Goal: Navigation & Orientation: Find specific page/section

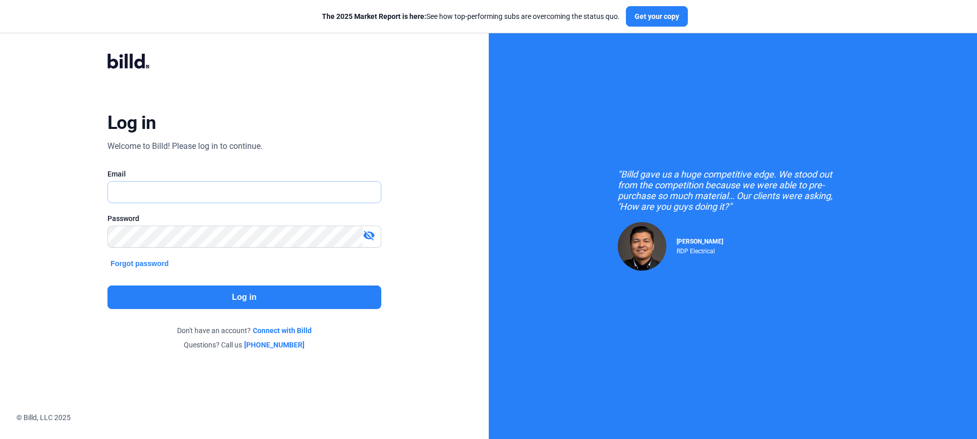
type input "[PERSON_NAME][EMAIL_ADDRESS][PERSON_NAME][DOMAIN_NAME]"
click at [238, 298] on button "Log in" at bounding box center [244, 298] width 274 height 24
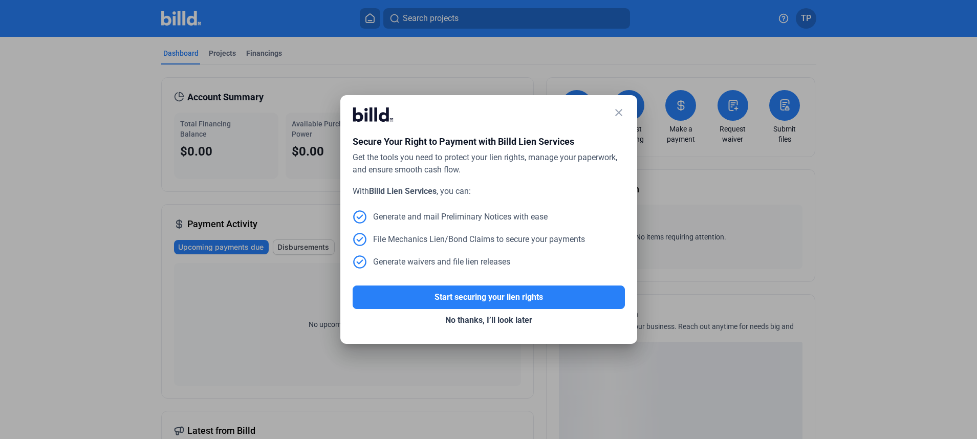
click at [621, 114] on mat-icon "close" at bounding box center [619, 112] width 12 height 12
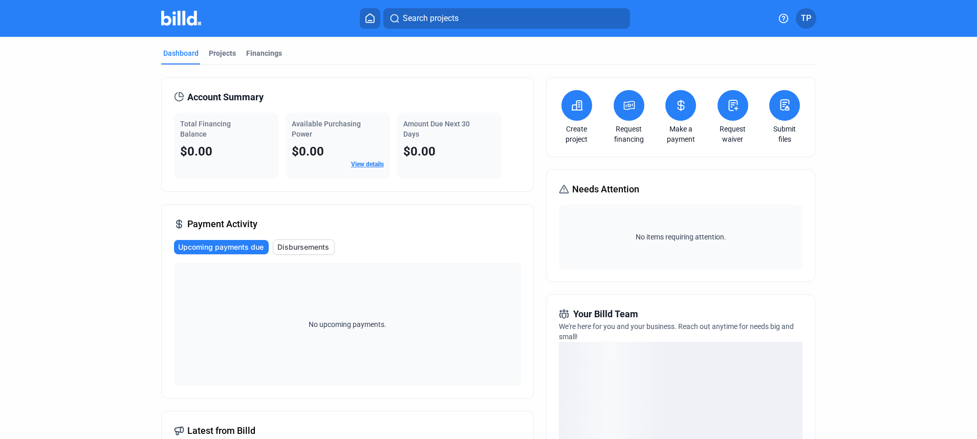
drag, startPoint x: 939, startPoint y: 127, endPoint x: 937, endPoint y: 81, distance: 46.1
click at [939, 127] on div "Dashboard Projects Financings Account Summary Total Financing Balance $0.00 Ava…" at bounding box center [488, 359] width 977 height 645
